Goal: Task Accomplishment & Management: Use online tool/utility

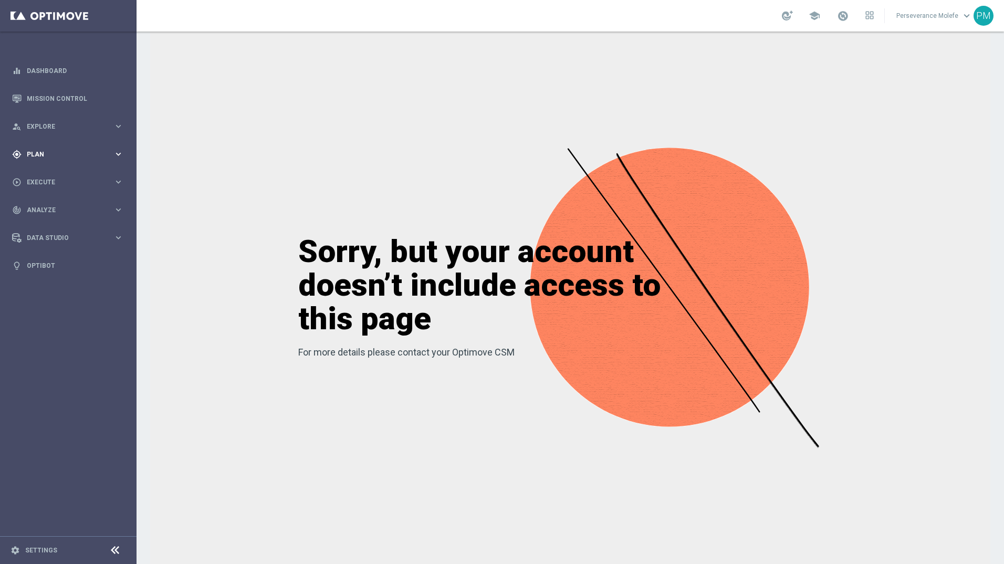
click at [122, 166] on div "gps_fixed Plan keyboard_arrow_right" at bounding box center [67, 154] width 135 height 28
click at [44, 210] on span "Templates" at bounding box center [65, 207] width 75 height 6
click at [44, 224] on link "Optimail" at bounding box center [71, 223] width 77 height 8
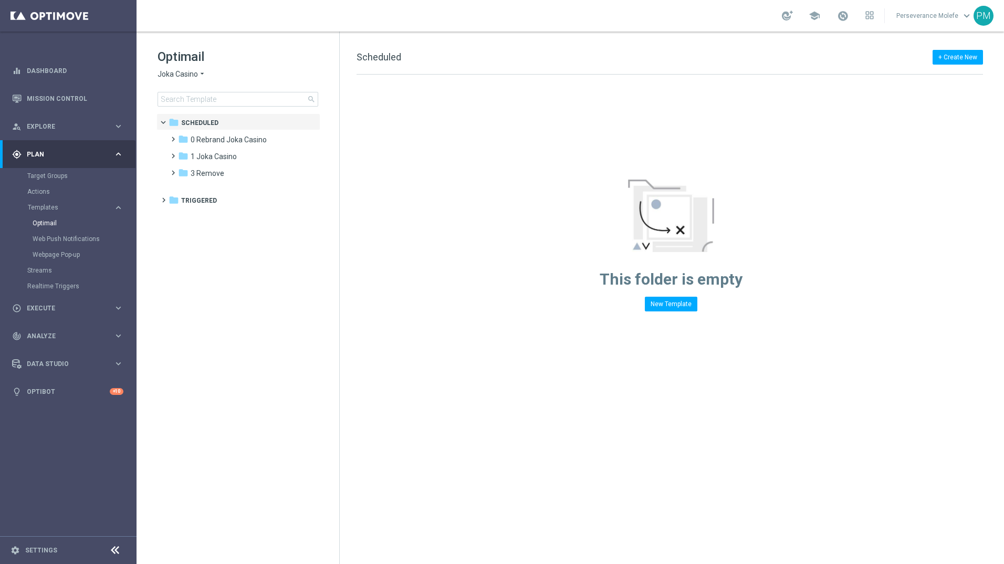
click at [172, 72] on span "Joka Casino" at bounding box center [177, 74] width 40 height 10
click at [0, 0] on span "Casino Joka" at bounding box center [0, 0] width 0 height 0
click at [196, 219] on span "6 [DATE]" at bounding box center [205, 223] width 28 height 9
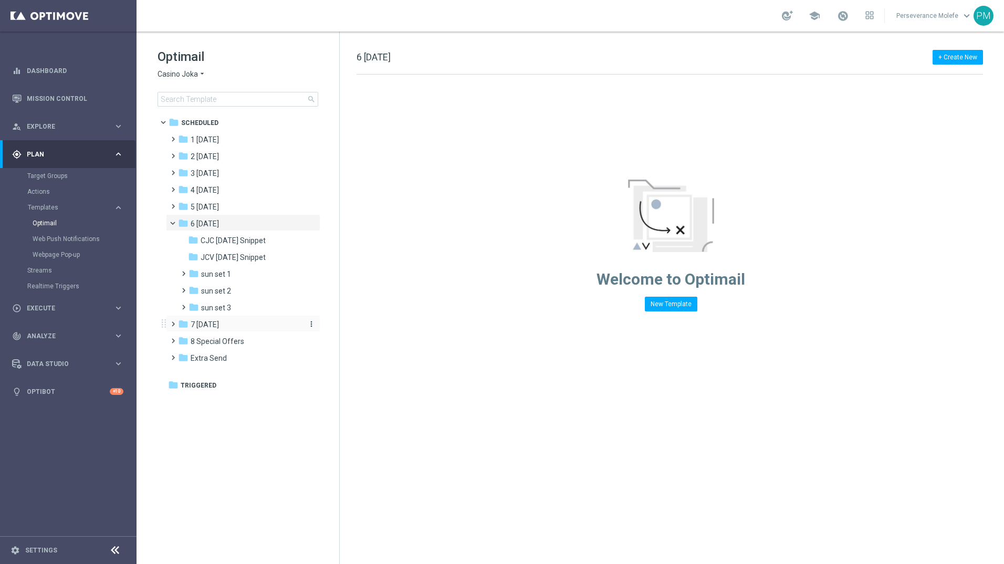
click at [214, 323] on div "folder 7 [DATE]" at bounding box center [238, 325] width 121 height 12
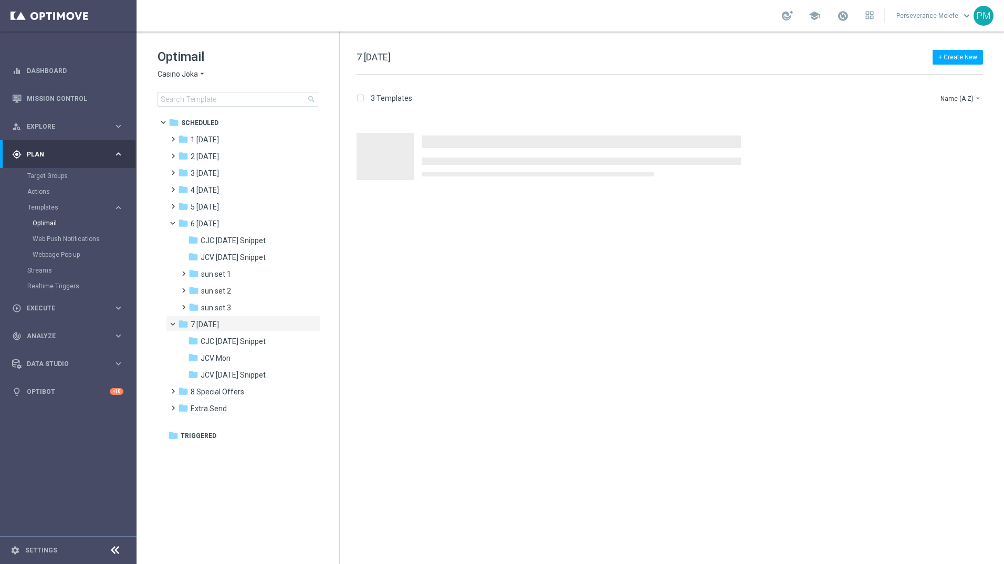
click at [214, 323] on span "7 [DATE]" at bounding box center [205, 324] width 28 height 9
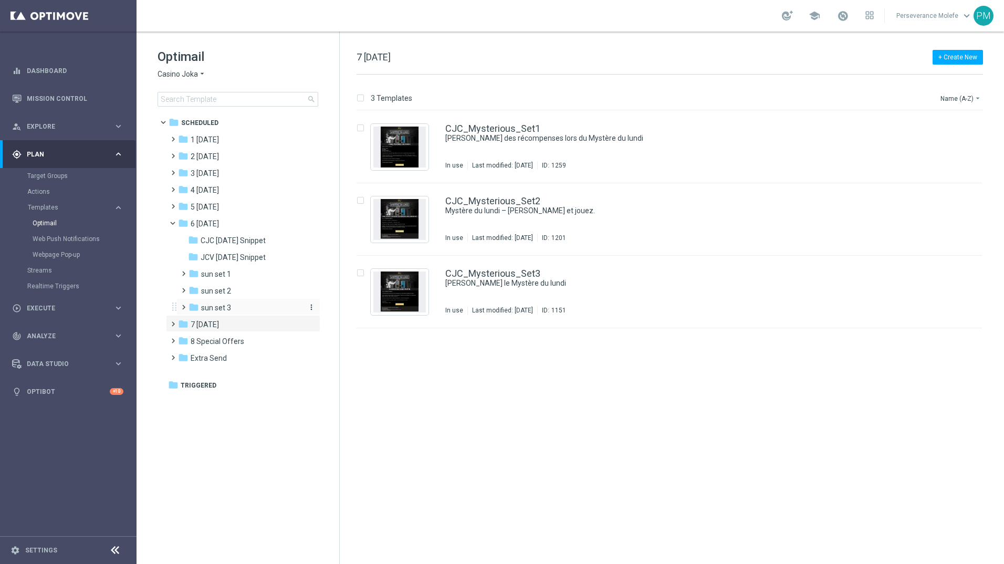
click at [206, 308] on span "sun set 3" at bounding box center [216, 307] width 30 height 9
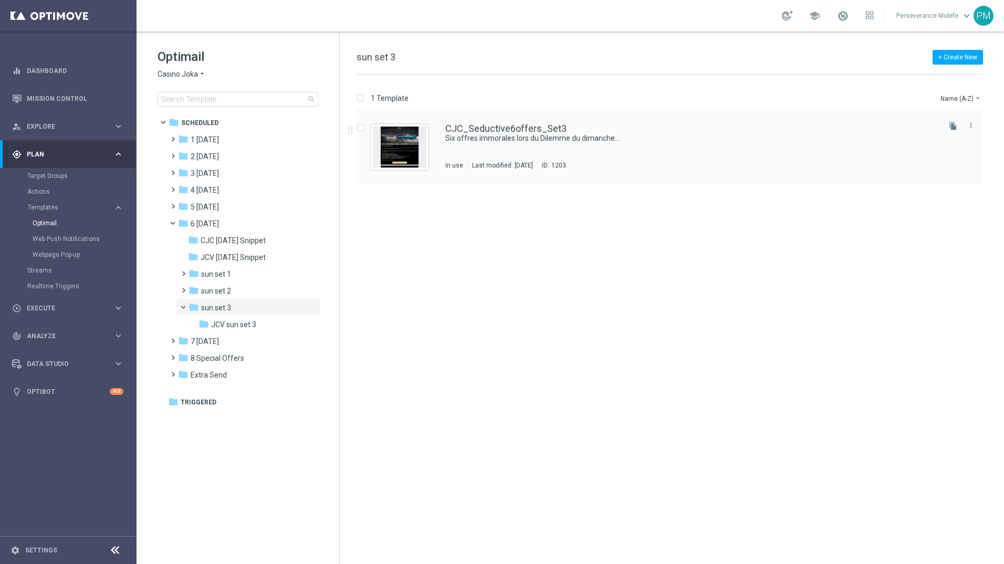
click at [422, 115] on div "CJC_Seductive6offers_Set3 Six offres immorales lors du Dilemme du dimanche... I…" at bounding box center [668, 147] width 625 height 72
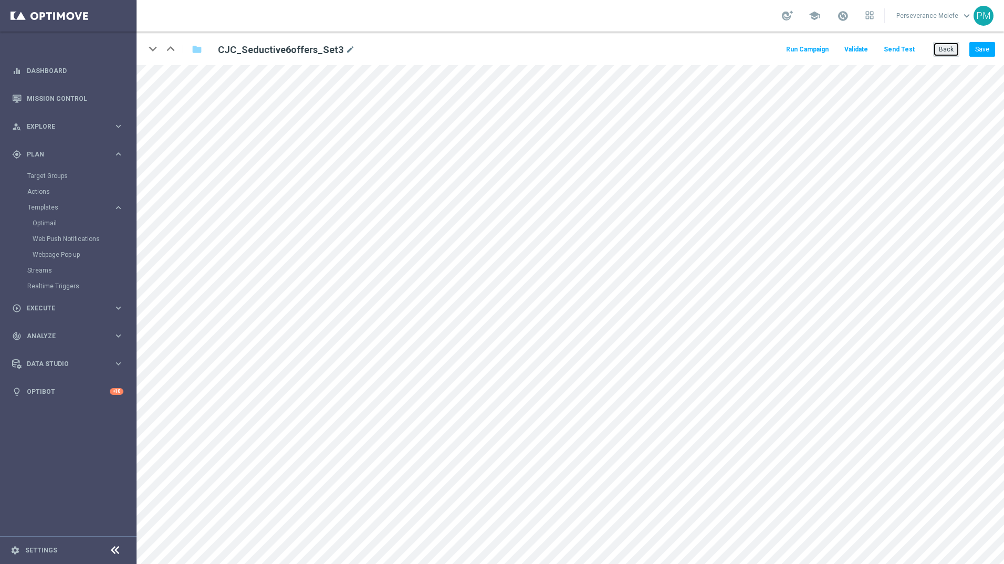
click at [942, 49] on button "Back" at bounding box center [946, 49] width 26 height 15
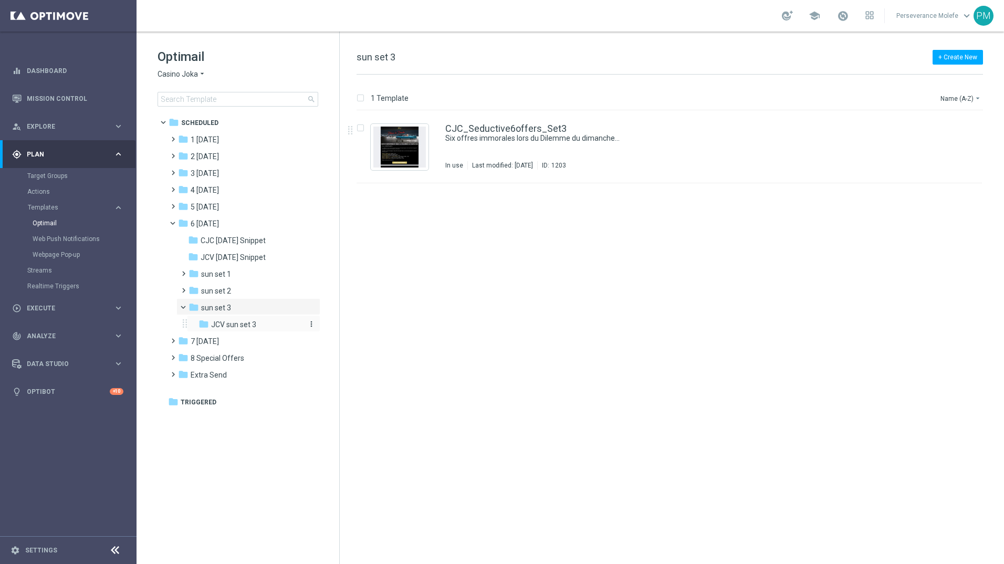
click at [299, 323] on div "folder JCV sun set 3" at bounding box center [249, 325] width 103 height 12
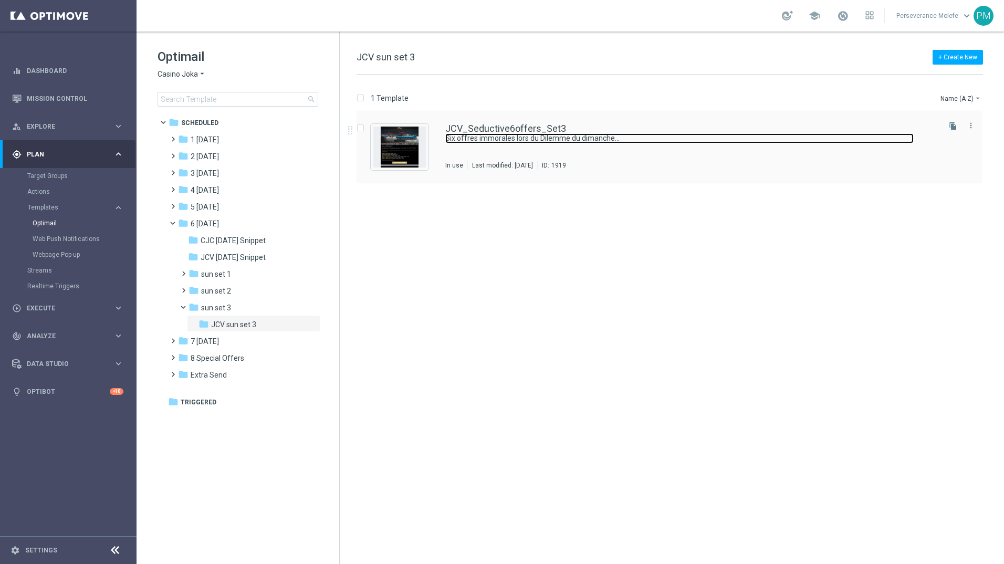
click at [468, 134] on link "Six offres immorales lors du Dilemme du dimanche..." at bounding box center [679, 138] width 468 height 10
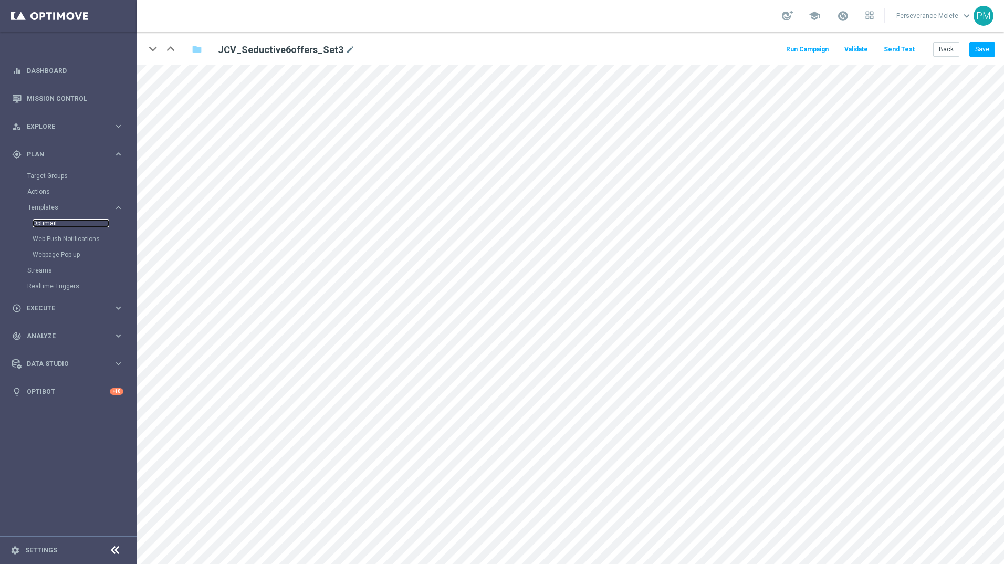
click at [97, 225] on link "Optimail" at bounding box center [71, 223] width 77 height 8
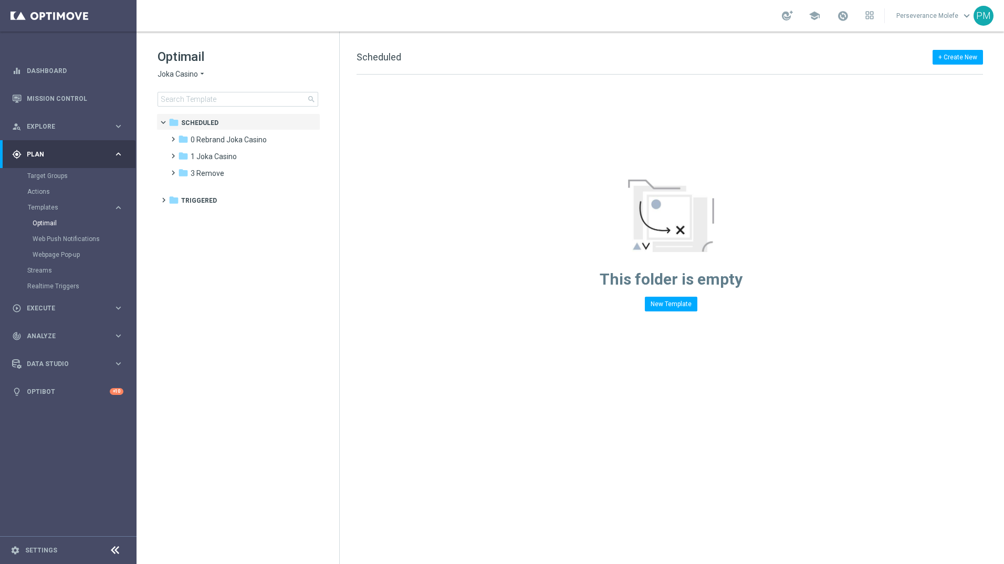
click at [181, 76] on span "Joka Casino" at bounding box center [177, 74] width 40 height 10
click at [0, 0] on span "Le Roi [PERSON_NAME]" at bounding box center [0, 0] width 0 height 0
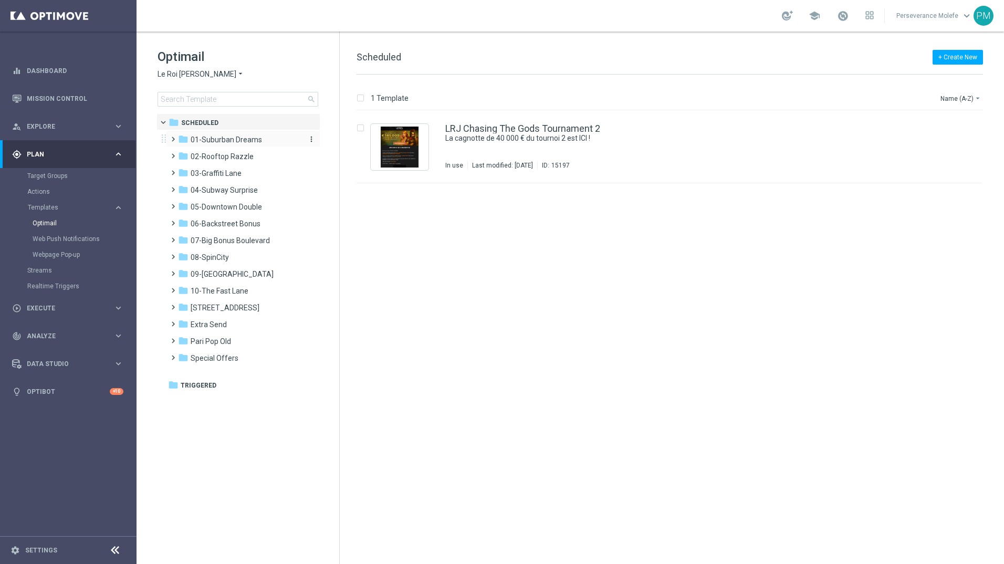
click at [196, 136] on span "01-Suburban Dreams" at bounding box center [226, 139] width 71 height 9
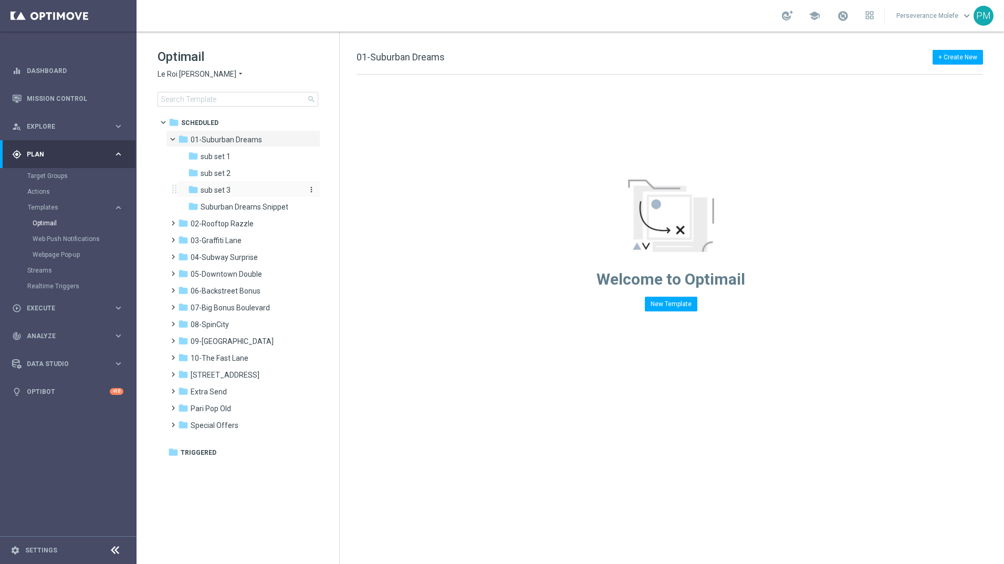
click at [214, 193] on span "sub set 3" at bounding box center [216, 189] width 30 height 9
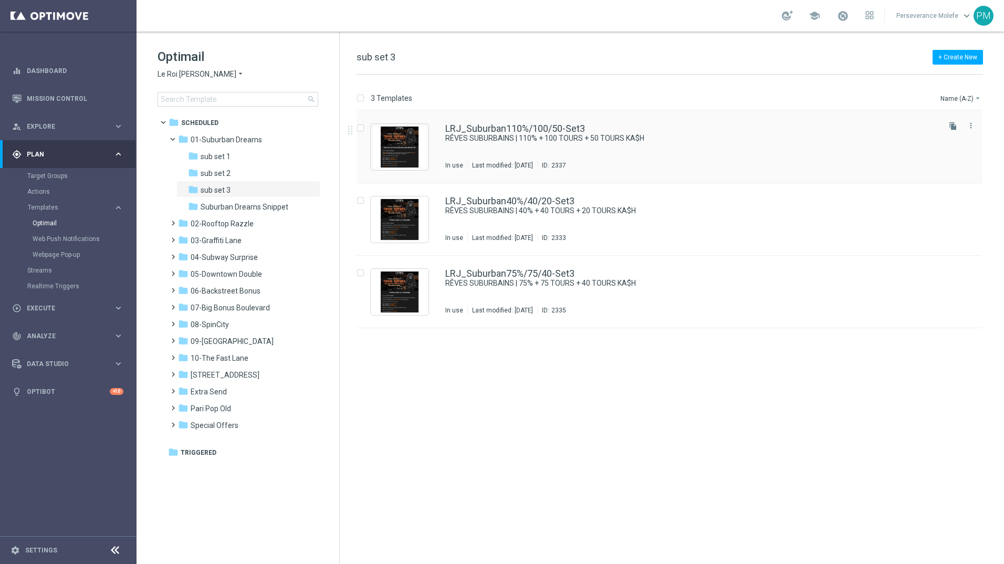
click at [462, 122] on div "LRJ_Suburban110%/100/50-Set3 RÊVES SUBURBAINS | 110% + 100 TOURS + 50 TOURS KA$…" at bounding box center [668, 147] width 625 height 72
